Goal: Task Accomplishment & Management: Manage account settings

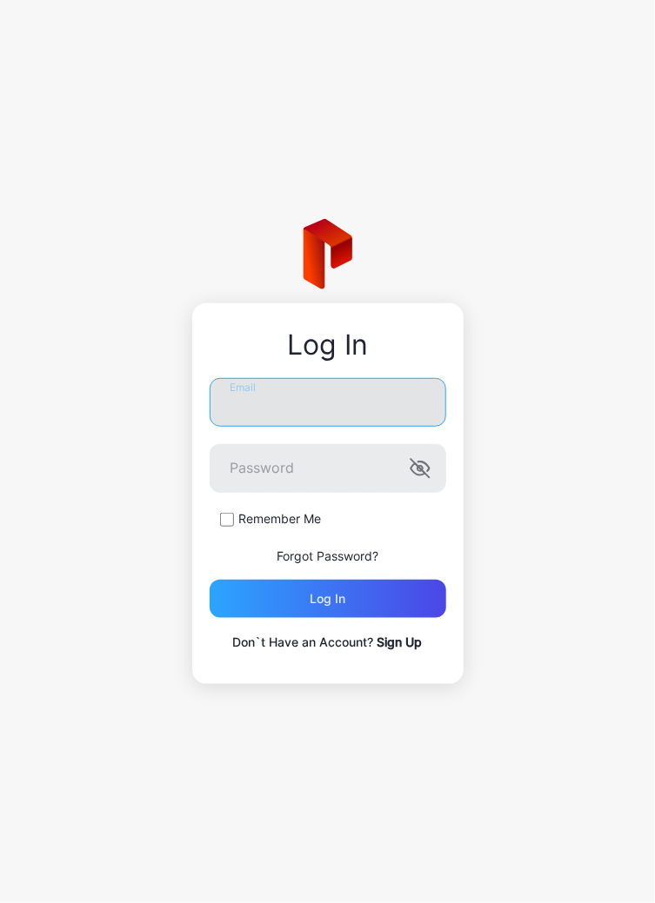
click at [409, 408] on input "Email" at bounding box center [328, 402] width 237 height 49
type input "**********"
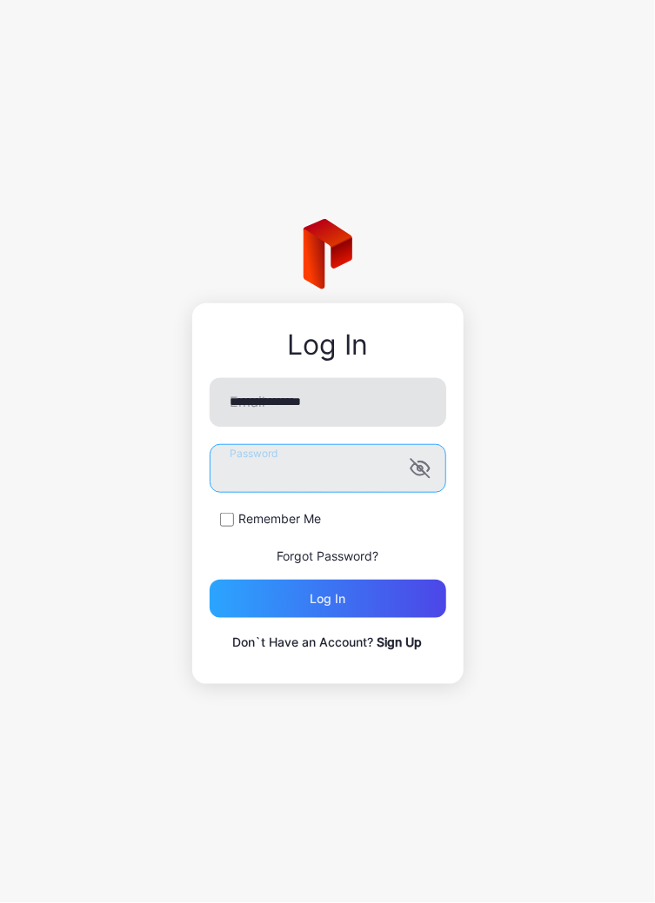
click at [210, 580] on button "Log in" at bounding box center [328, 599] width 237 height 38
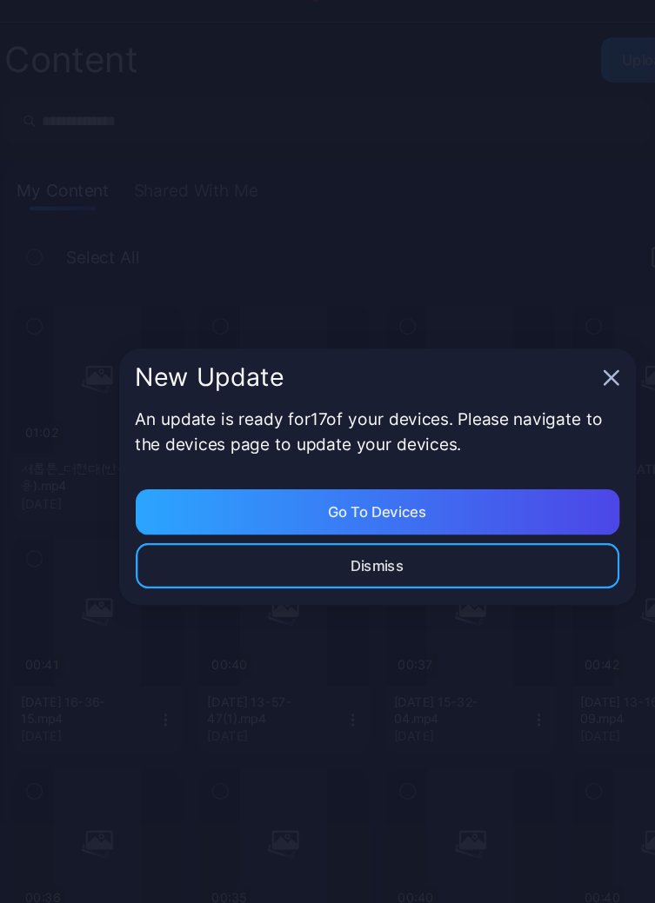
click at [523, 373] on icon "button" at bounding box center [524, 369] width 14 height 14
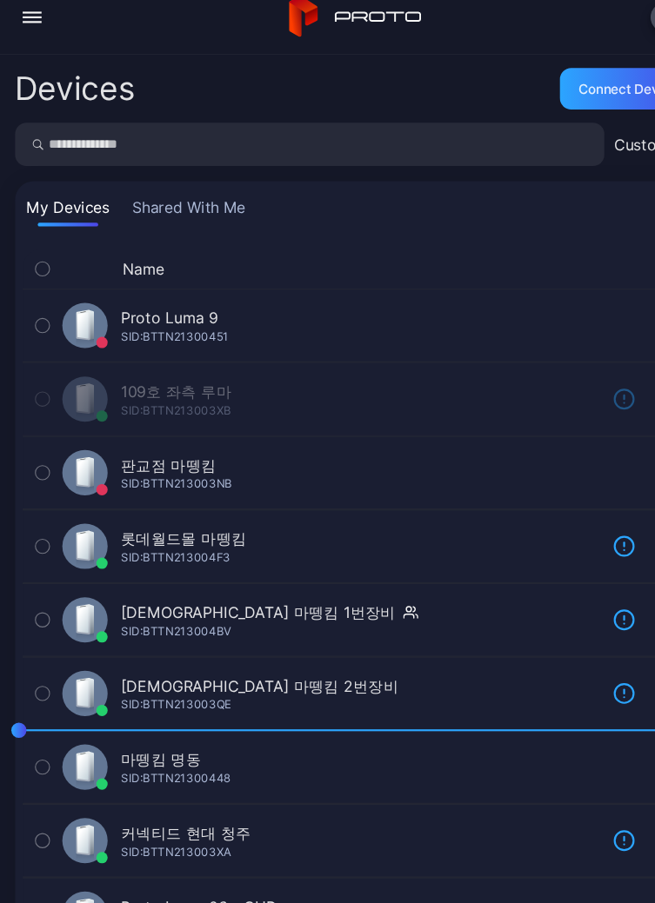
scroll to position [1, 0]
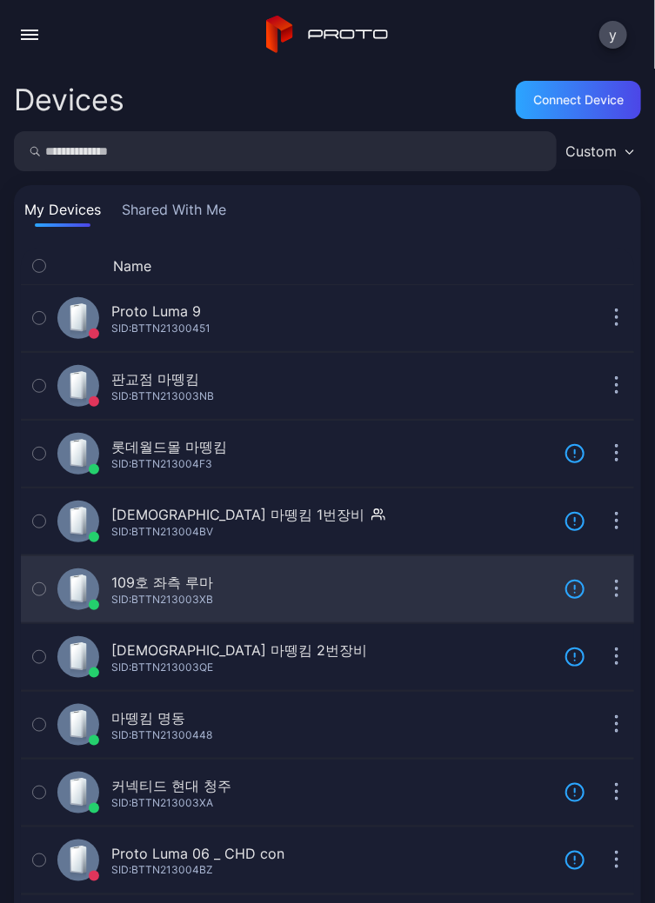
click at [283, 580] on div "109호 좌측 루마 SID: BTTN213003XB" at bounding box center [303, 590] width 493 height 42
